Goal: Download file/media

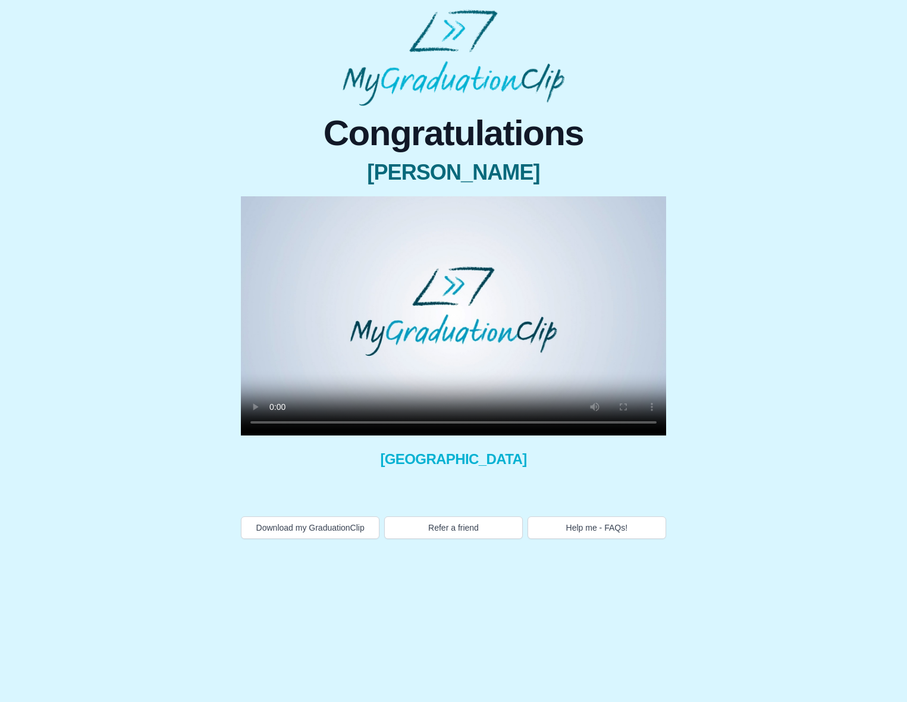
click at [385, 337] on video at bounding box center [453, 315] width 425 height 239
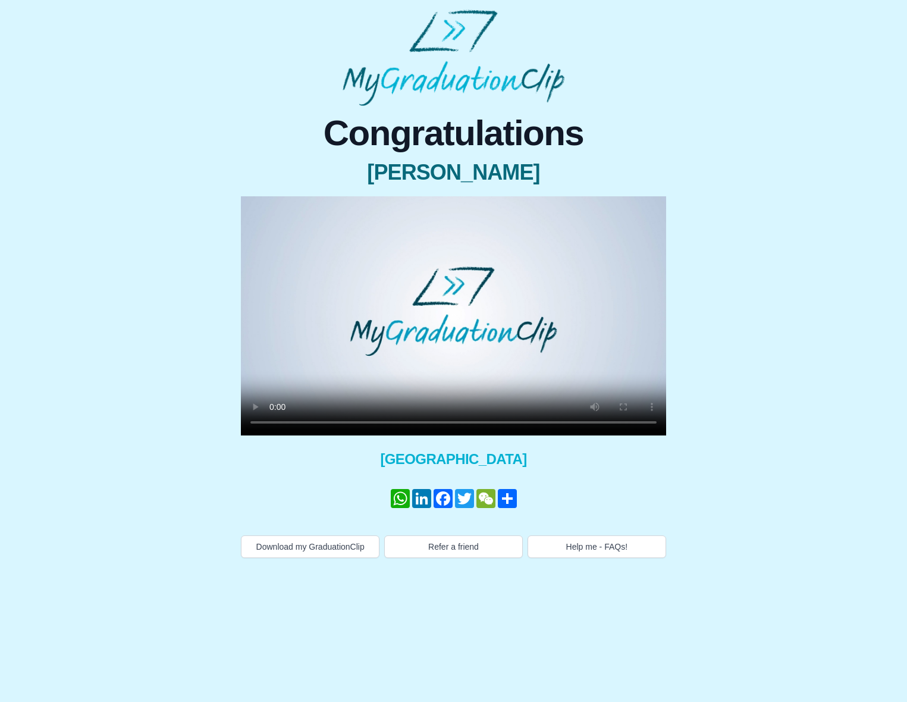
click at [355, 335] on video at bounding box center [453, 315] width 425 height 239
click at [588, 317] on video at bounding box center [453, 315] width 425 height 239
click at [325, 542] on button "Download my GraduationClip" at bounding box center [310, 546] width 139 height 23
click at [241, 535] on button "Download my GraduationClip" at bounding box center [310, 546] width 139 height 23
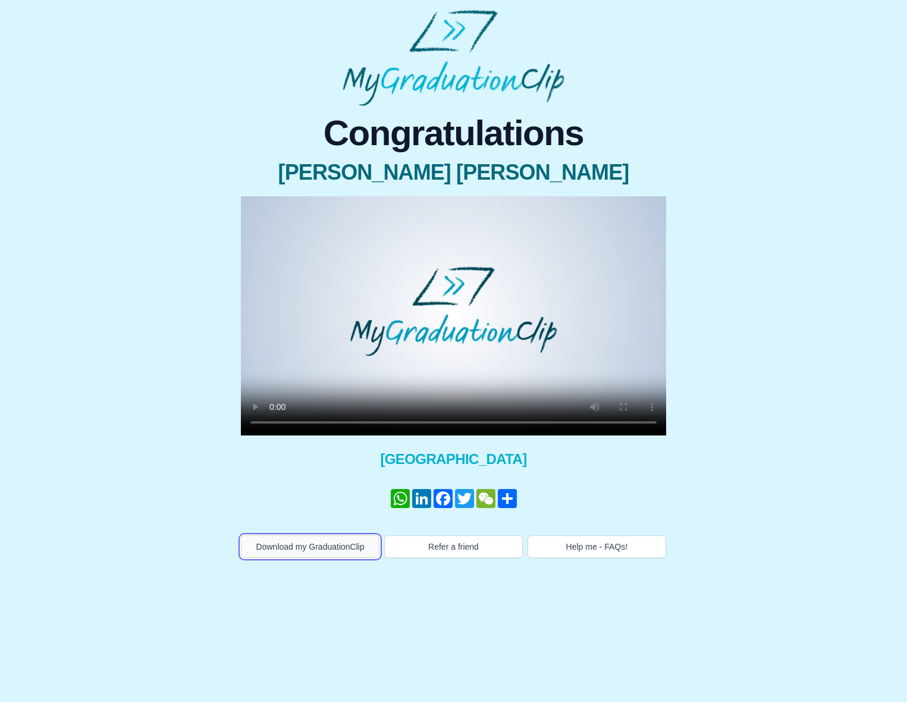
click at [340, 542] on button "Download my GraduationClip" at bounding box center [310, 546] width 139 height 23
click at [501, 253] on video at bounding box center [453, 315] width 425 height 239
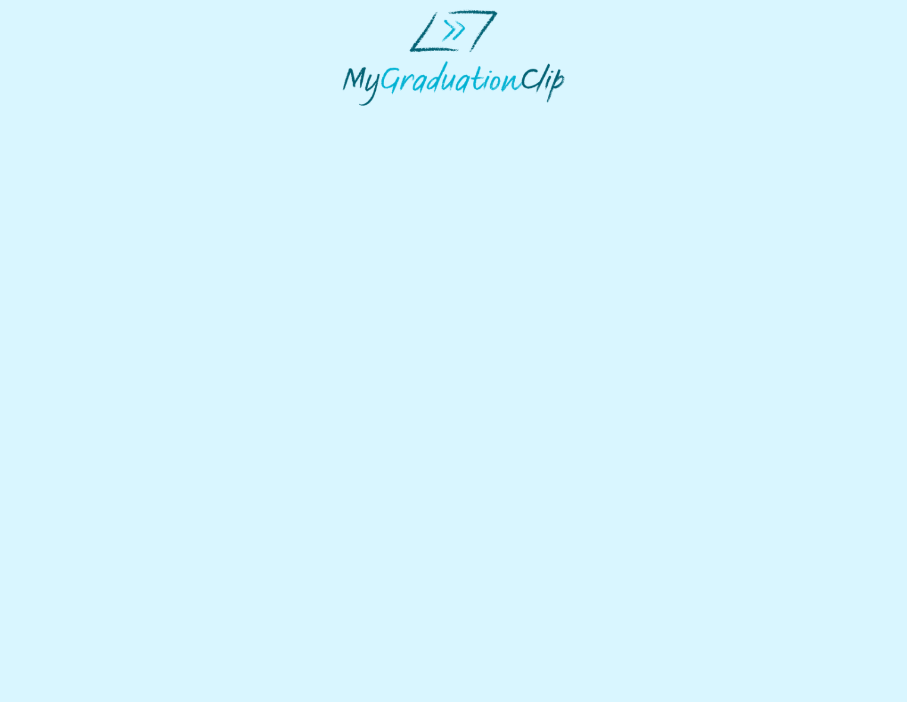
select select "**********"
